Goal: Book appointment/travel/reservation

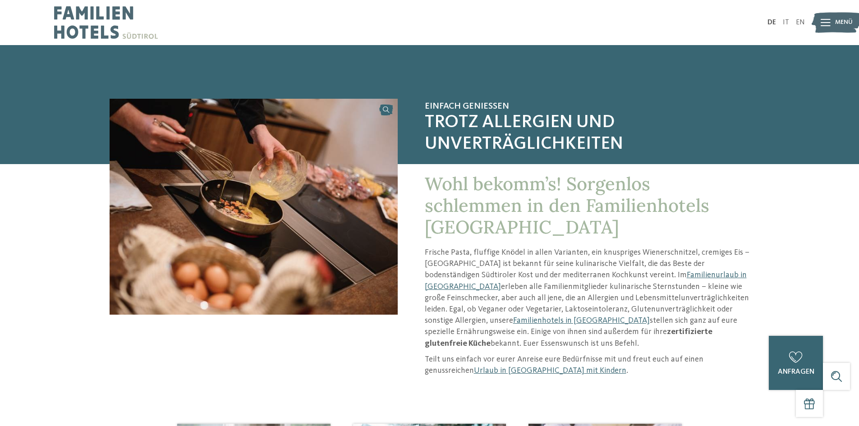
click at [832, 19] on img at bounding box center [837, 22] width 50 height 25
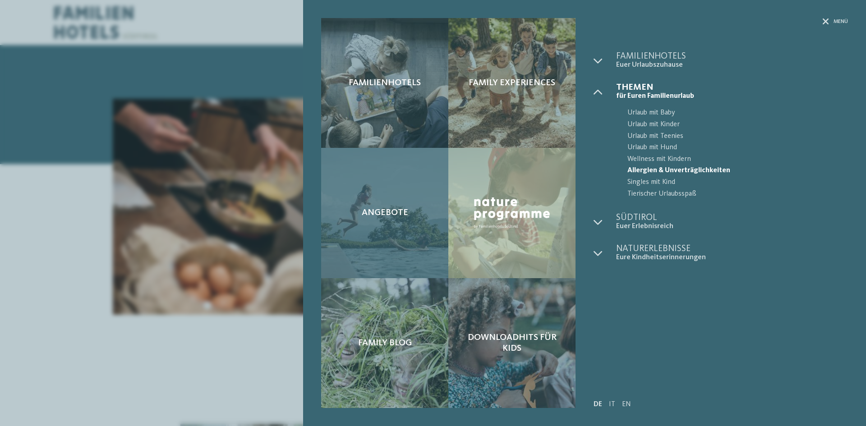
click at [416, 198] on div "Angebote" at bounding box center [384, 213] width 127 height 130
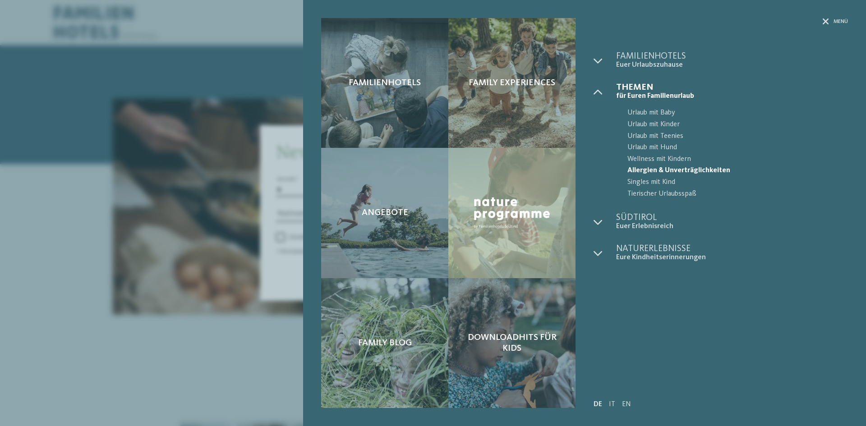
click at [139, 343] on div "Familienhotels Family Experiences Angebote" at bounding box center [433, 213] width 866 height 426
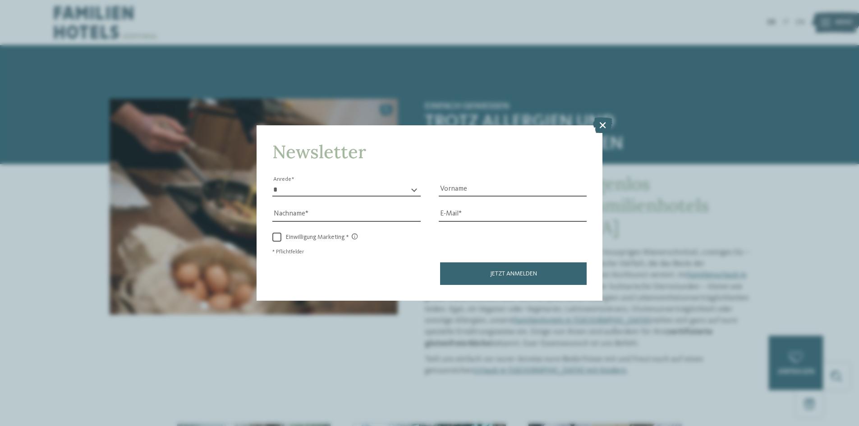
click at [607, 124] on icon at bounding box center [602, 125] width 19 height 16
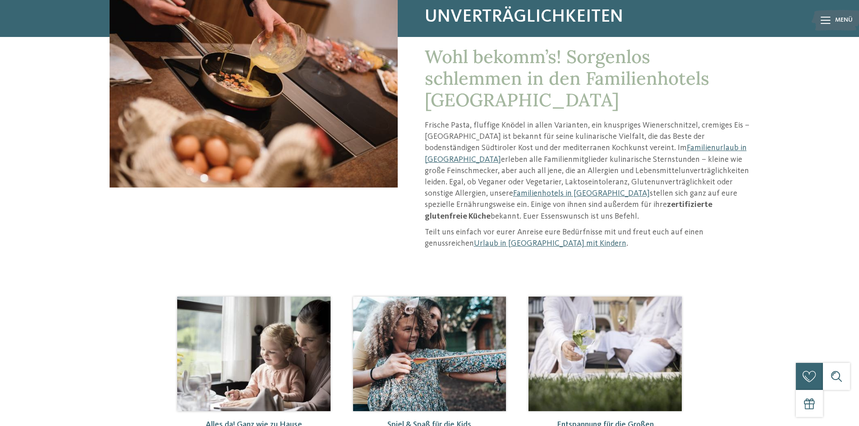
scroll to position [135, 0]
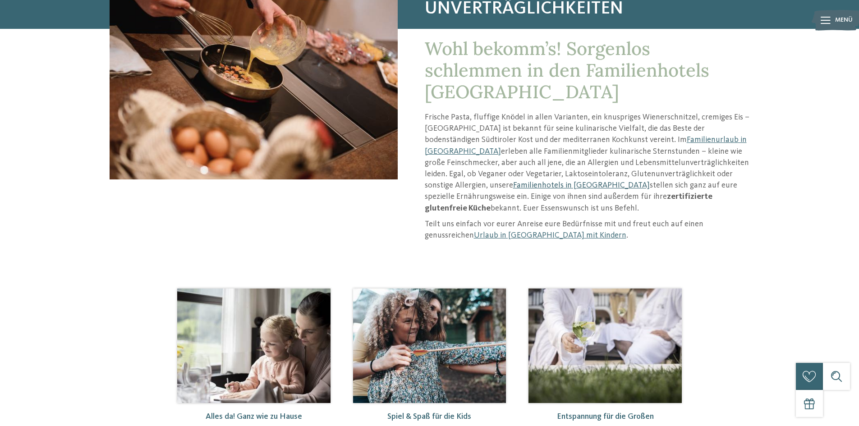
click at [513, 187] on link "Familienhotels in [GEOGRAPHIC_DATA]" at bounding box center [581, 185] width 137 height 8
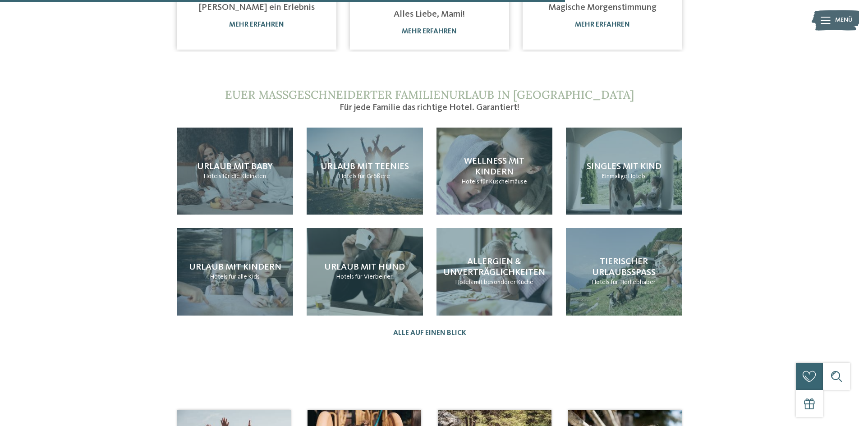
scroll to position [767, 0]
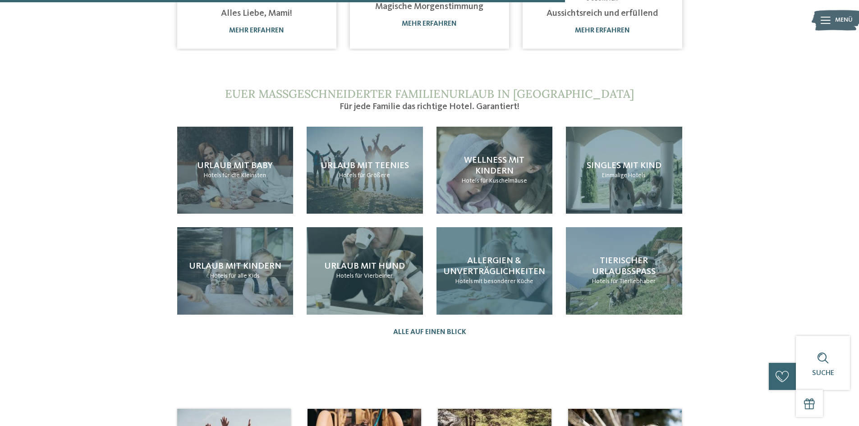
click at [507, 285] on p "Hotels mit besonderer Küche" at bounding box center [494, 281] width 78 height 9
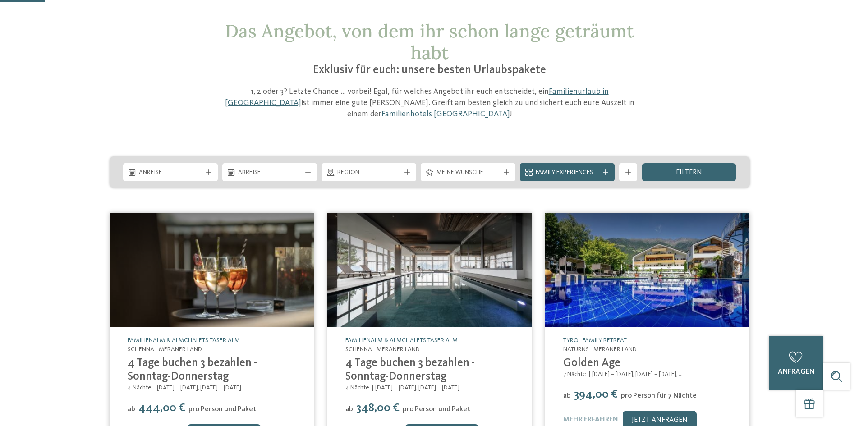
scroll to position [45, 0]
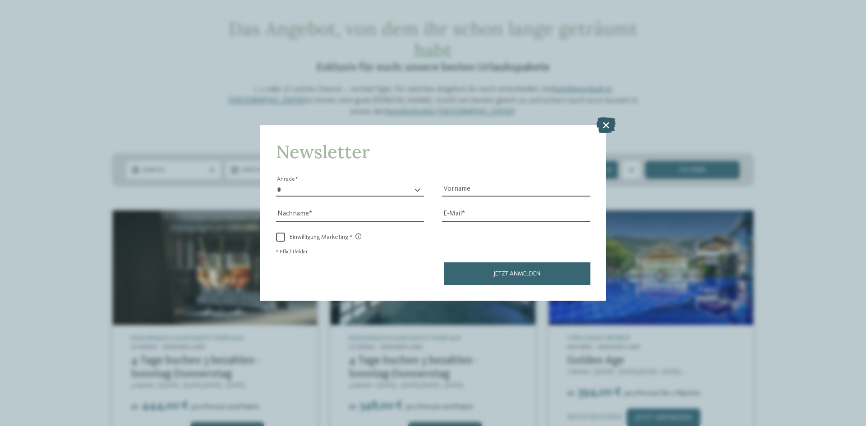
click at [604, 124] on icon at bounding box center [605, 125] width 19 height 16
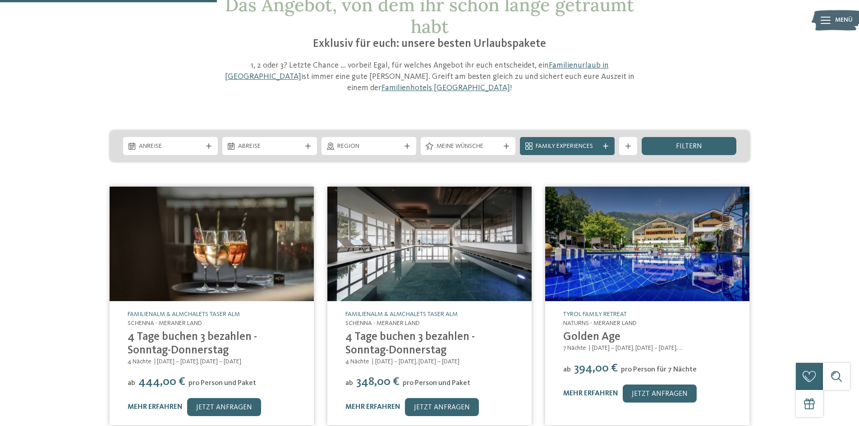
scroll to position [0, 0]
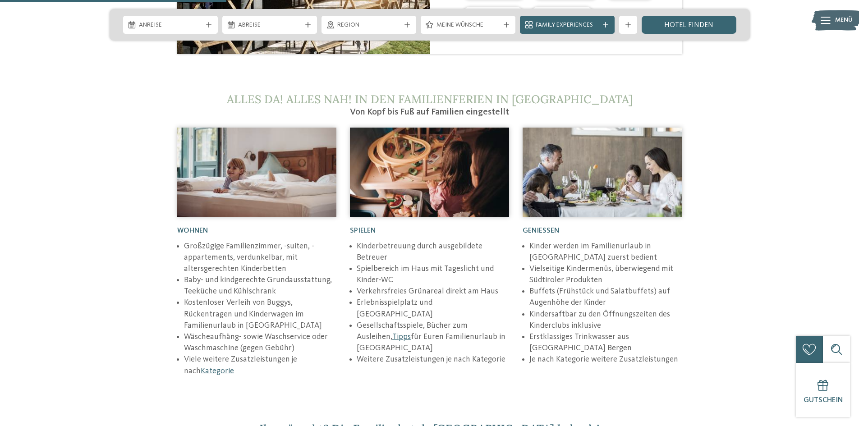
scroll to position [1217, 0]
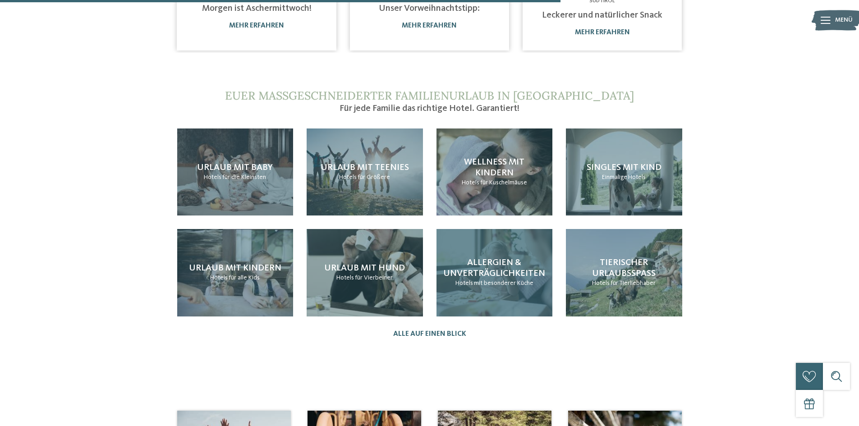
scroll to position [767, 0]
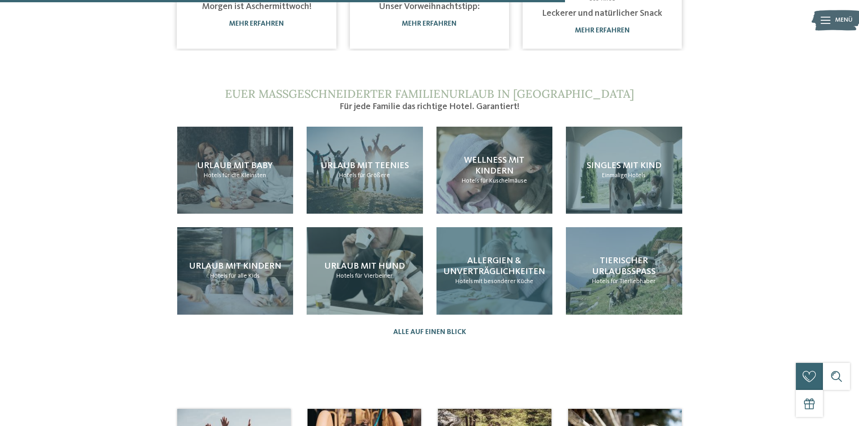
click at [470, 267] on span "Allergien & Unverträglichkeiten" at bounding box center [494, 267] width 102 height 20
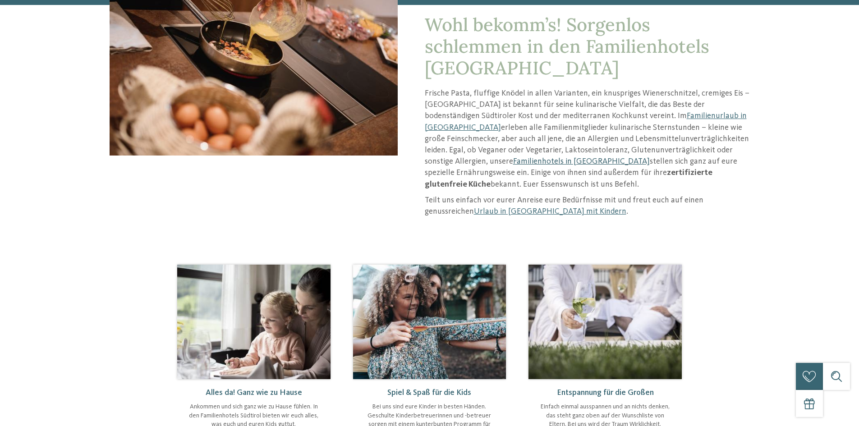
scroll to position [180, 0]
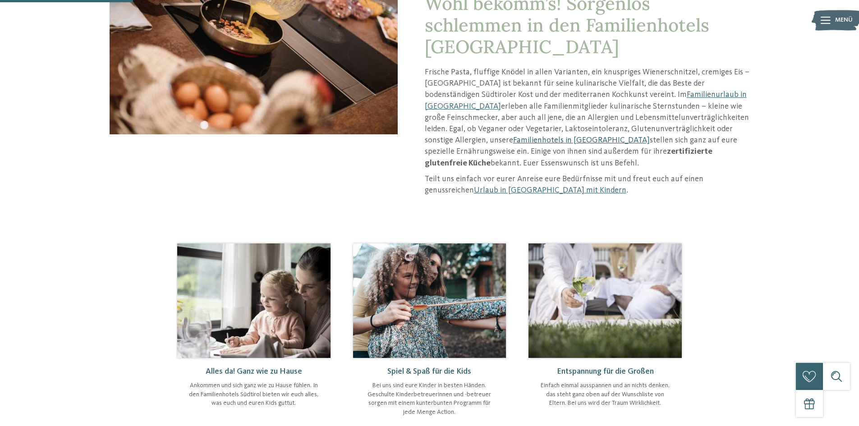
click at [513, 138] on link "Familienhotels in [GEOGRAPHIC_DATA]" at bounding box center [581, 140] width 137 height 8
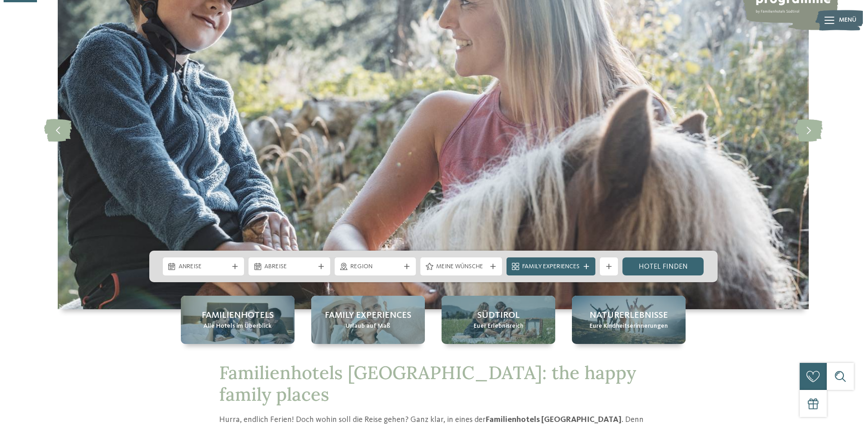
scroll to position [180, 0]
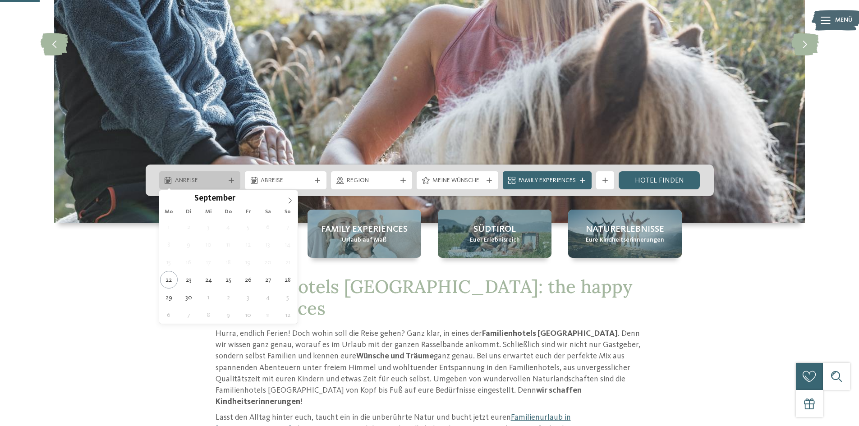
click at [229, 182] on icon at bounding box center [231, 180] width 5 height 5
click at [292, 200] on icon at bounding box center [290, 200] width 6 height 6
type div "13.10.2025"
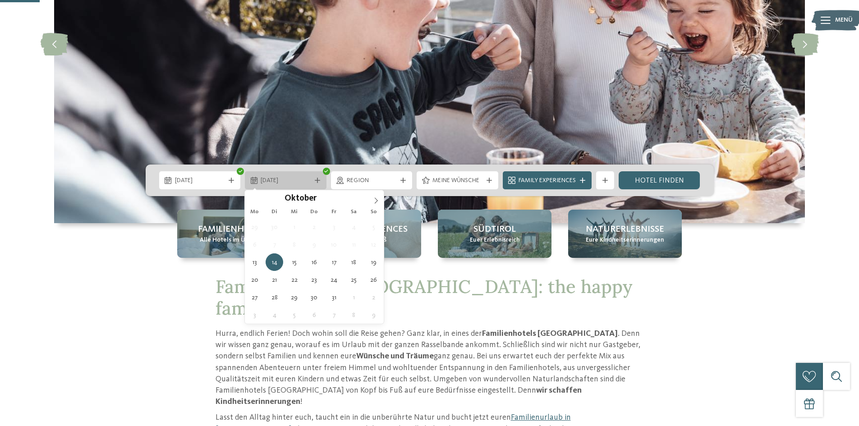
click at [317, 181] on icon at bounding box center [317, 180] width 5 height 5
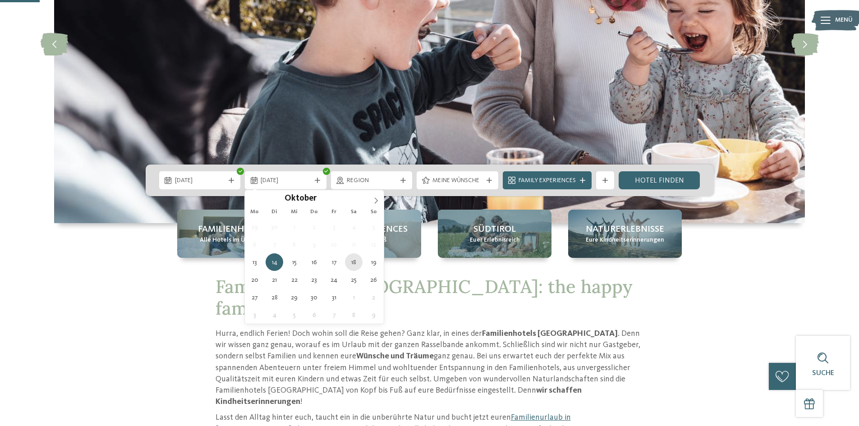
type div "18.10.2025"
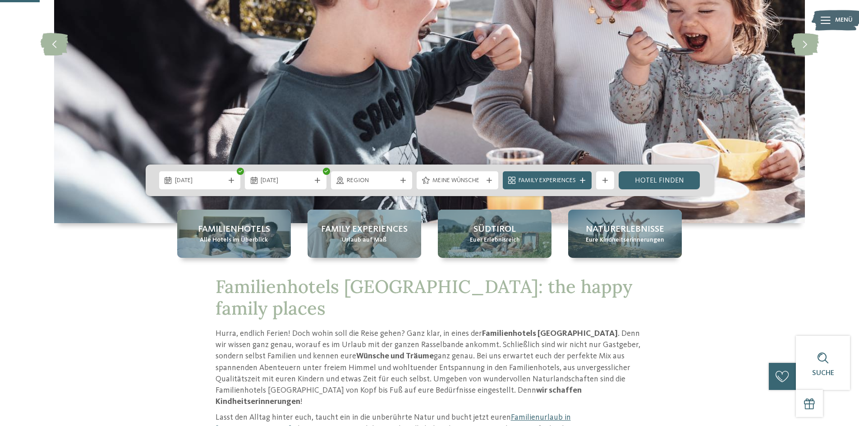
click at [377, 183] on span "Region" at bounding box center [372, 180] width 50 height 9
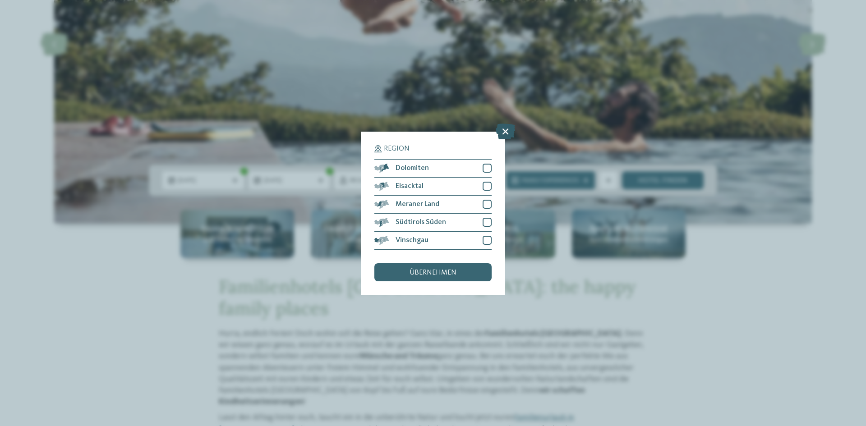
click at [506, 132] on icon at bounding box center [505, 131] width 19 height 16
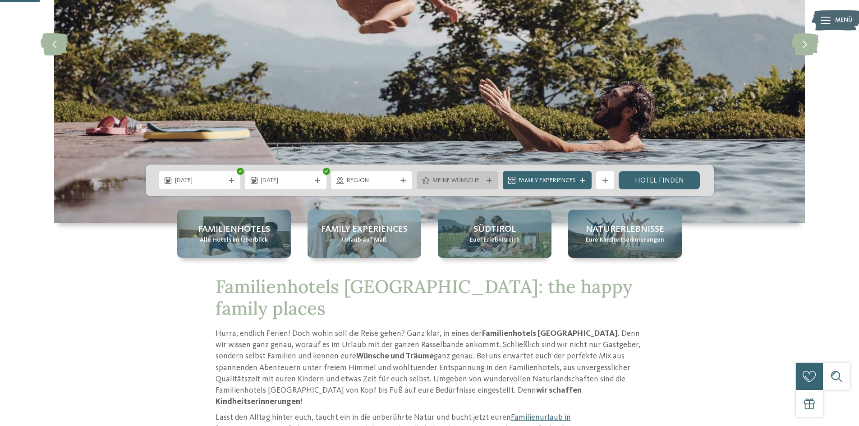
click at [464, 184] on span "Meine Wünsche" at bounding box center [457, 180] width 50 height 9
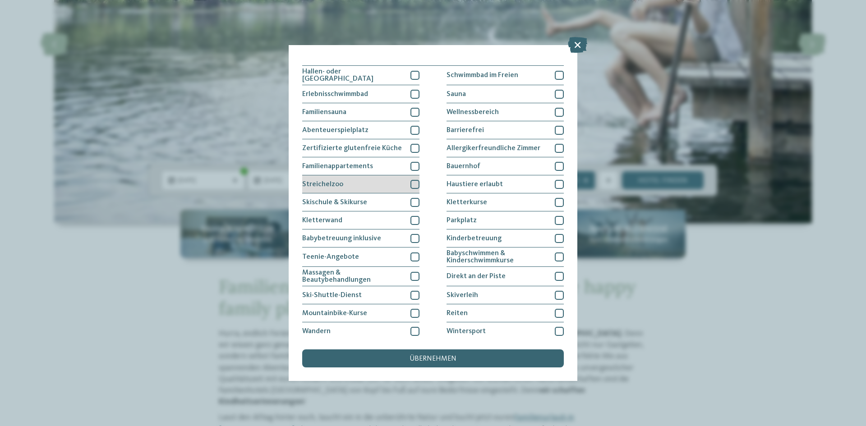
scroll to position [0, 0]
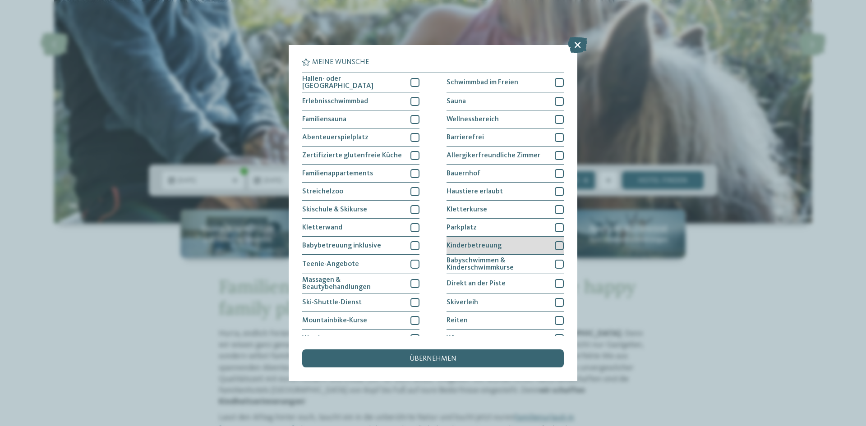
click at [509, 243] on div "Kinderbetreuung" at bounding box center [504, 246] width 117 height 18
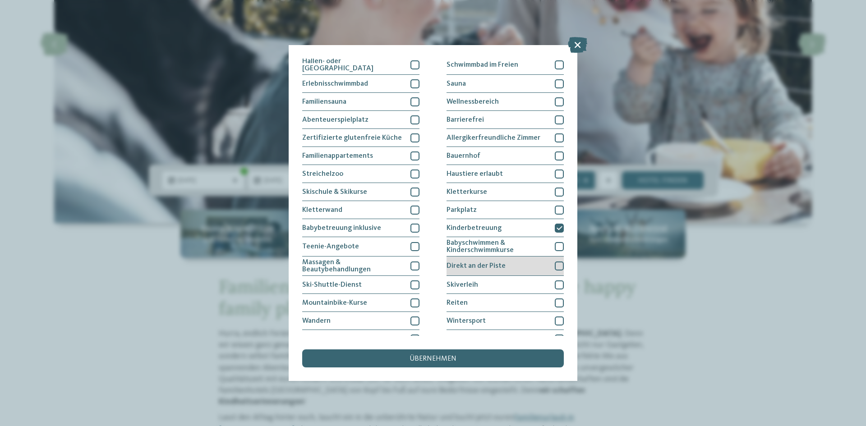
scroll to position [46, 0]
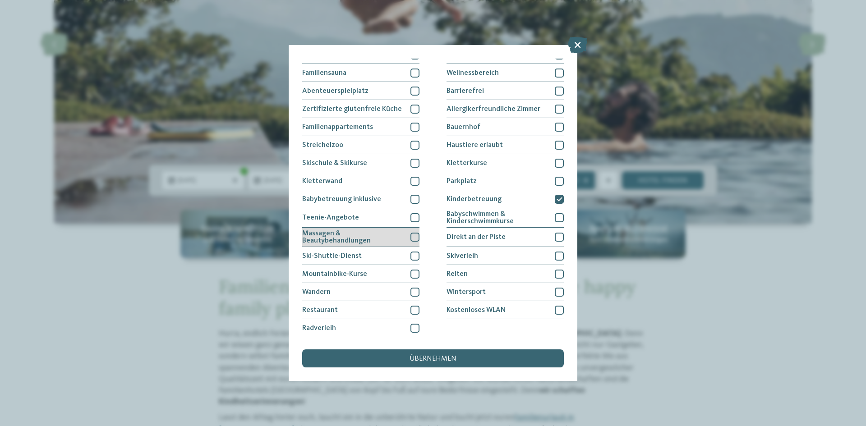
click at [364, 237] on span "Massagen & Beautybehandlungen" at bounding box center [352, 237] width 101 height 14
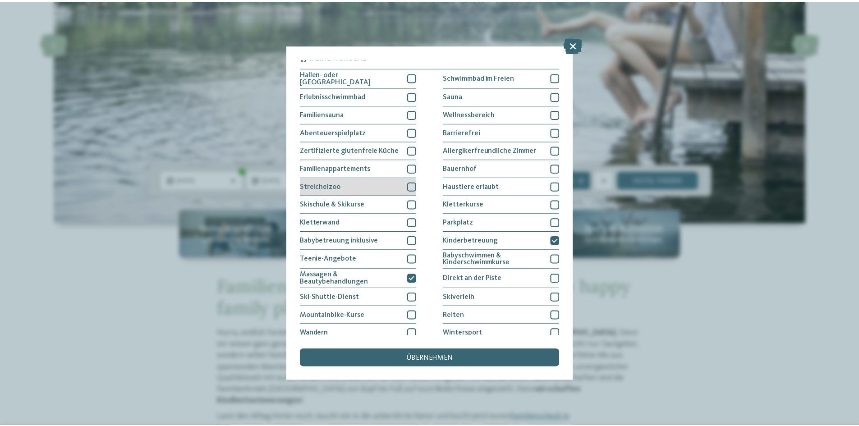
scroll to position [1, 0]
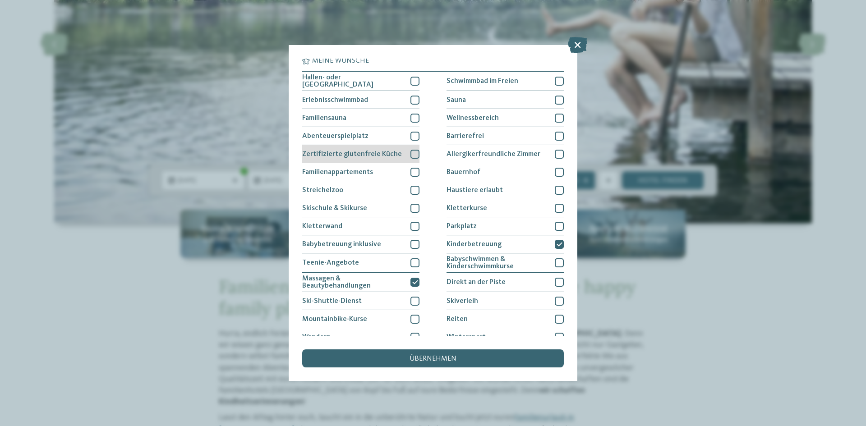
click at [362, 154] on span "Zertifizierte glutenfreie Küche" at bounding box center [352, 154] width 100 height 7
click at [441, 358] on span "übernehmen" at bounding box center [432, 358] width 47 height 7
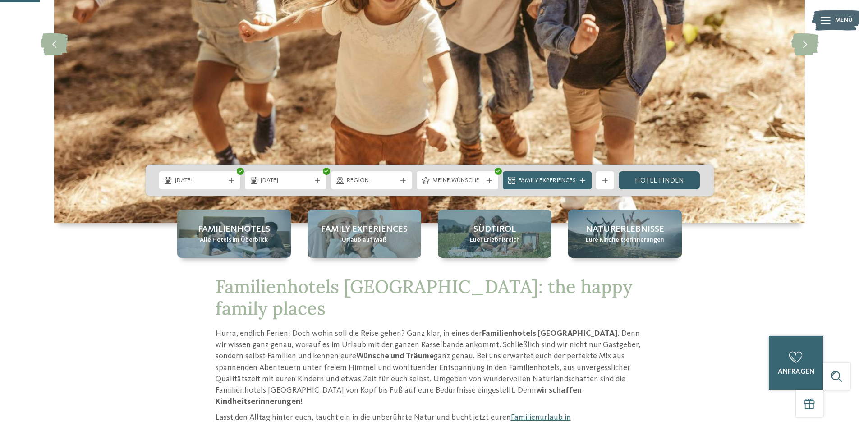
click at [638, 182] on link "Hotel finden" at bounding box center [660, 180] width 82 height 18
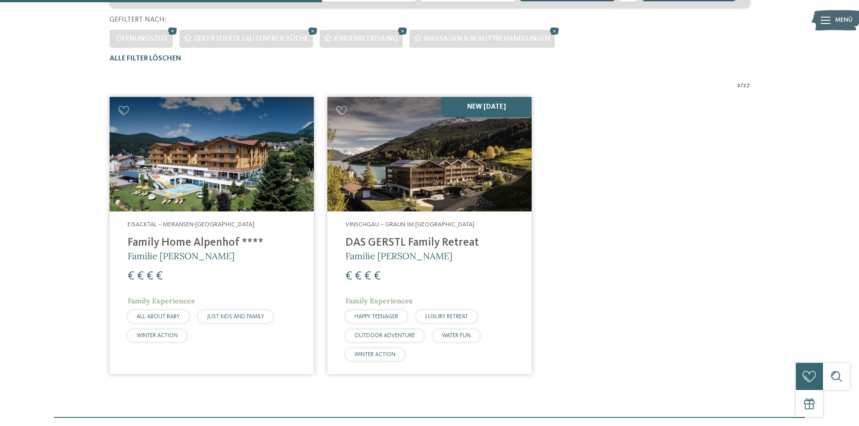
scroll to position [296, 0]
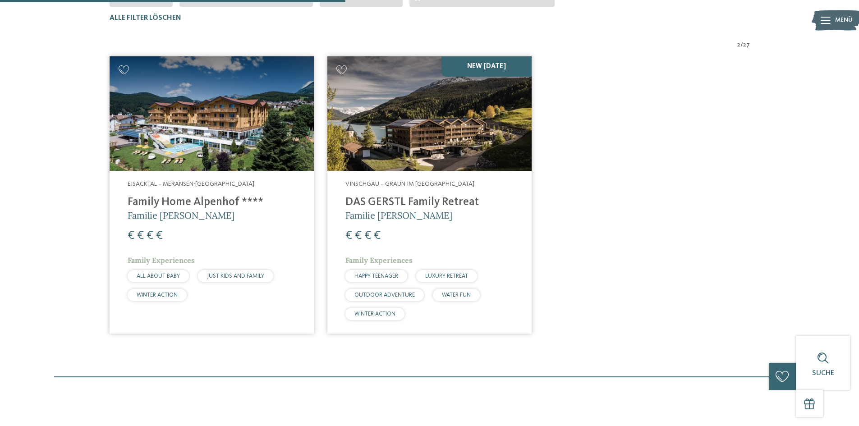
click at [410, 207] on h4 "DAS GERSTL Family Retreat" at bounding box center [429, 203] width 168 height 14
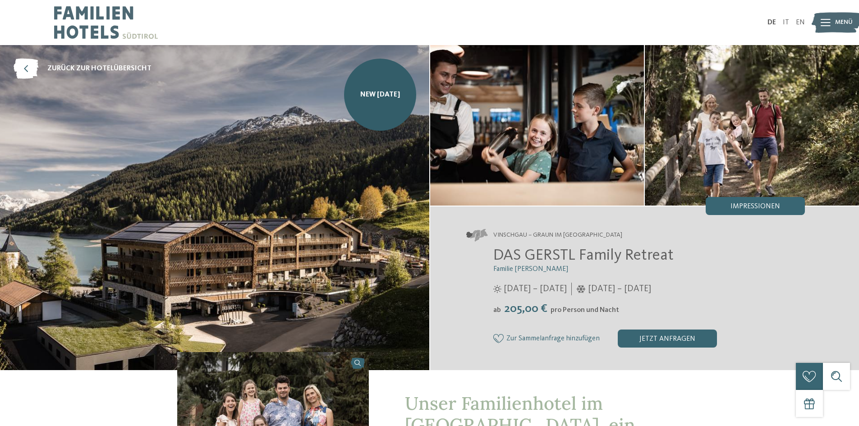
click at [831, 22] on img at bounding box center [837, 22] width 50 height 25
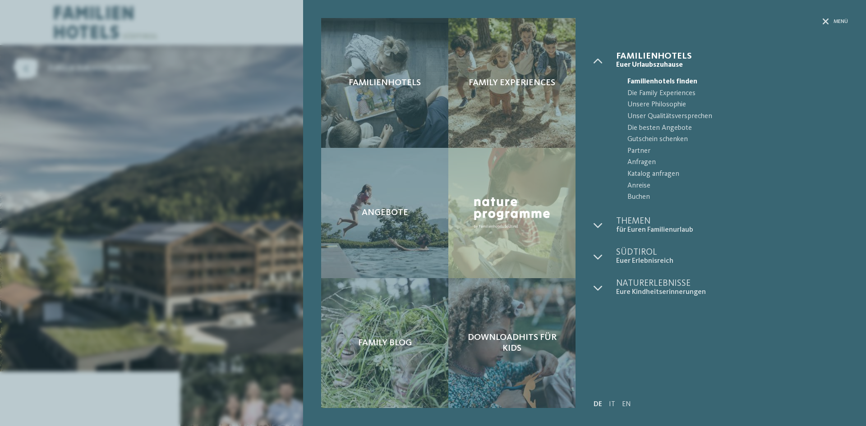
click at [211, 22] on div "Familienhotels Family Experiences Angebote" at bounding box center [433, 213] width 866 height 426
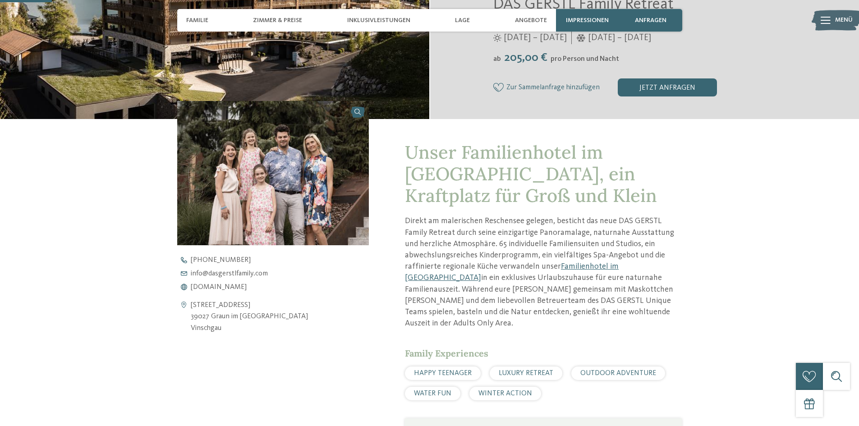
scroll to position [316, 0]
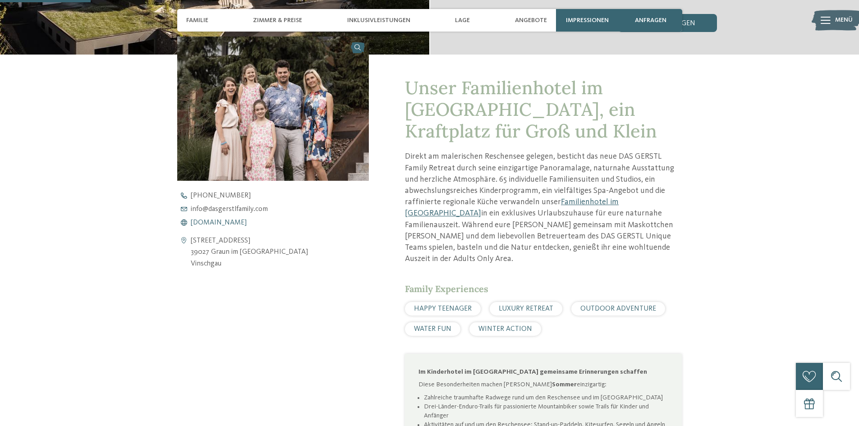
click at [213, 224] on span "[DOMAIN_NAME]" at bounding box center [219, 222] width 56 height 7
